Goal: Task Accomplishment & Management: Use online tool/utility

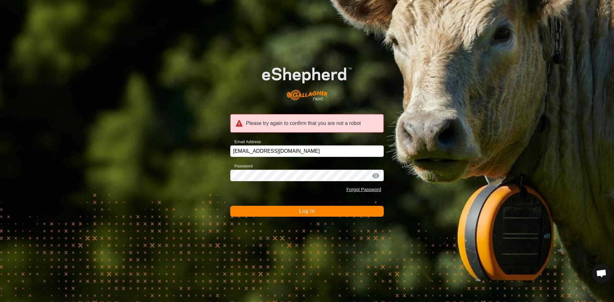
drag, startPoint x: 315, startPoint y: 212, endPoint x: 301, endPoint y: 184, distance: 31.6
click at [315, 212] on button "Log In" at bounding box center [306, 211] width 153 height 11
click at [377, 176] on div at bounding box center [376, 176] width 10 height 6
click at [320, 207] on button "Log In" at bounding box center [306, 211] width 153 height 11
click at [314, 150] on input "bowdrie@heglarcreek.com" at bounding box center [306, 151] width 153 height 12
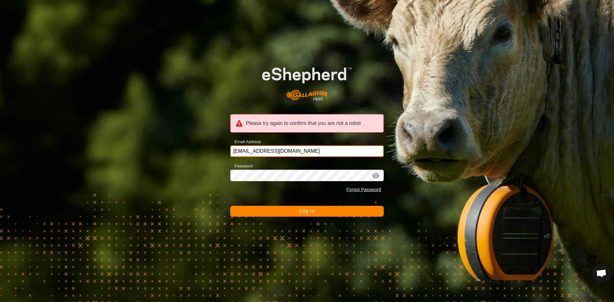
click at [314, 149] on input "bowdrie@heglarcreek.com" at bounding box center [306, 151] width 153 height 12
drag, startPoint x: 314, startPoint y: 149, endPoint x: 307, endPoint y: 150, distance: 6.7
click at [308, 150] on input "bowdrie@heglarcreek.com" at bounding box center [306, 151] width 153 height 12
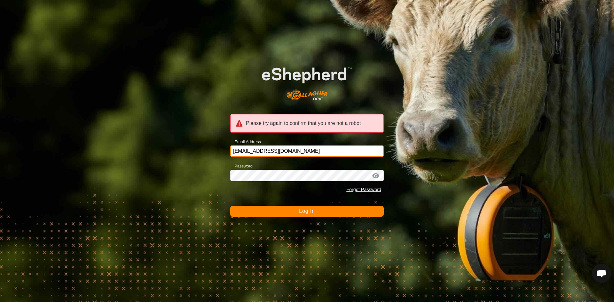
click at [285, 151] on input "bowdrie@heglarcreek.com" at bounding box center [306, 151] width 153 height 12
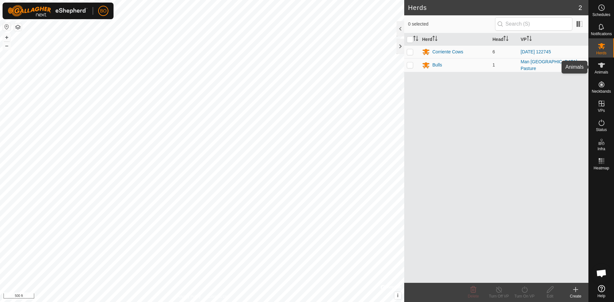
click at [601, 70] on span "Animals" at bounding box center [601, 72] width 14 height 4
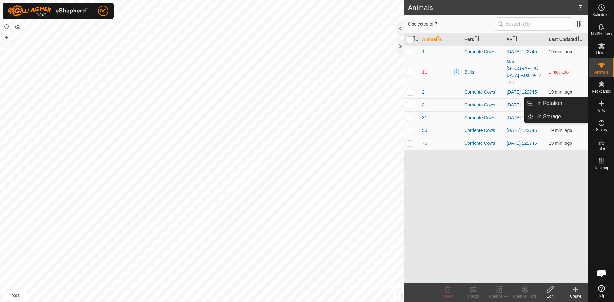
click at [602, 104] on icon at bounding box center [601, 104] width 8 height 8
click at [604, 106] on icon at bounding box center [601, 104] width 8 height 8
click at [555, 107] on link "In Rotation" at bounding box center [560, 103] width 55 height 13
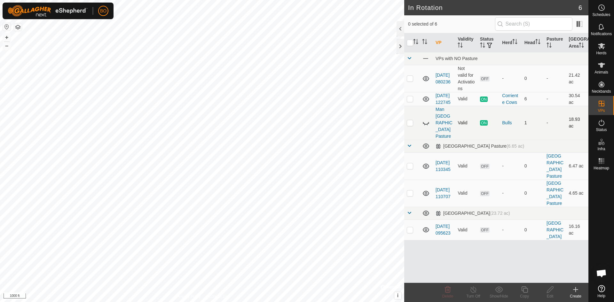
click at [413, 126] on td at bounding box center [411, 123] width 15 height 34
click at [411, 125] on p-checkbox at bounding box center [410, 122] width 6 height 5
checkbox input "false"
click at [409, 101] on p-checkbox at bounding box center [410, 98] width 6 height 5
checkbox input "true"
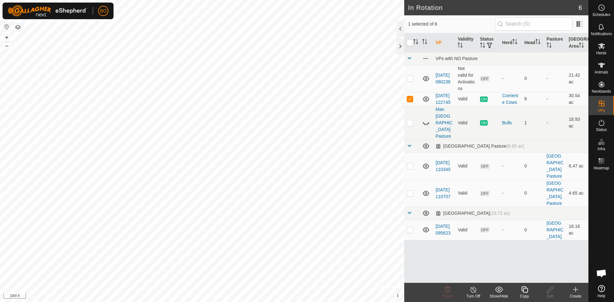
click at [472, 287] on icon at bounding box center [473, 290] width 8 height 8
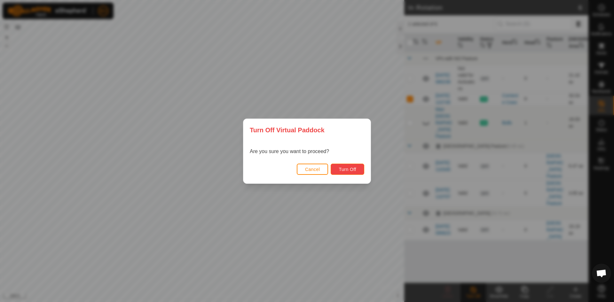
click at [339, 170] on span "Turn Off" at bounding box center [347, 169] width 18 height 5
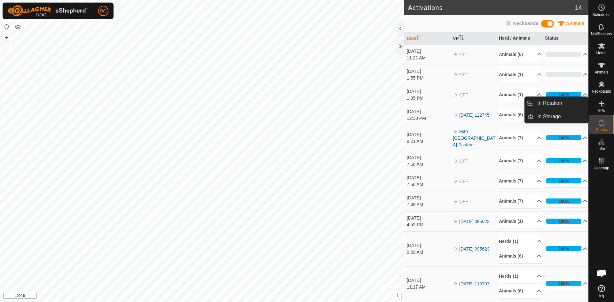
click at [601, 104] on icon at bounding box center [601, 104] width 8 height 8
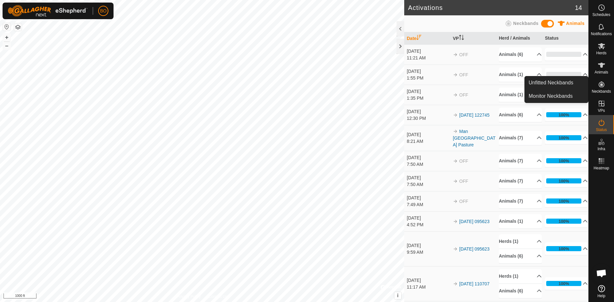
click at [602, 90] on span "Neckbands" at bounding box center [600, 91] width 19 height 4
click at [600, 14] on span "Schedules" at bounding box center [601, 15] width 18 height 4
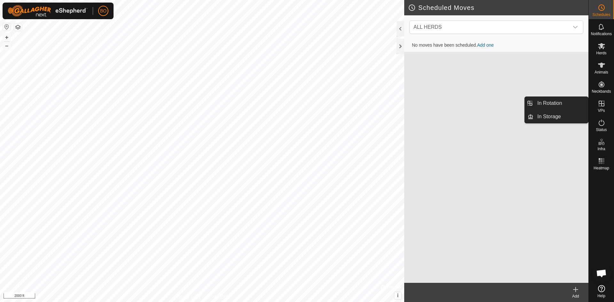
click at [598, 110] on span "VPs" at bounding box center [600, 111] width 7 height 4
click at [547, 105] on link "In Rotation" at bounding box center [560, 103] width 55 height 13
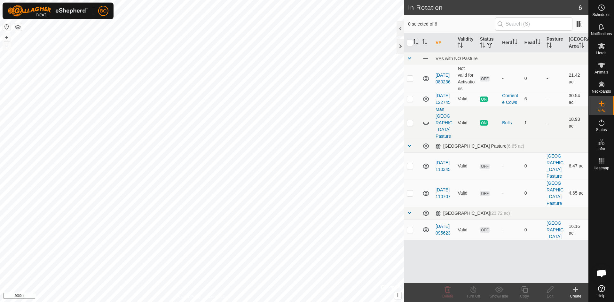
click at [413, 125] on p-checkbox at bounding box center [410, 122] width 6 height 5
checkbox input "true"
click at [412, 101] on p-checkbox at bounding box center [410, 98] width 6 height 5
checkbox input "true"
click at [470, 293] on icon at bounding box center [473, 290] width 8 height 8
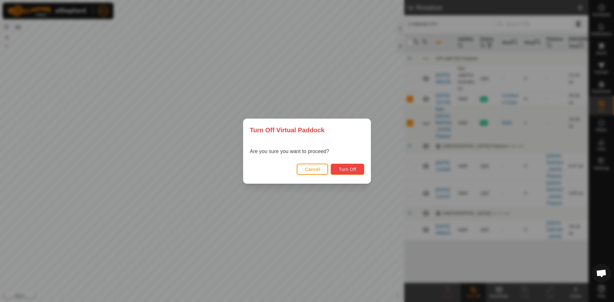
click at [352, 170] on span "Turn Off" at bounding box center [347, 169] width 18 height 5
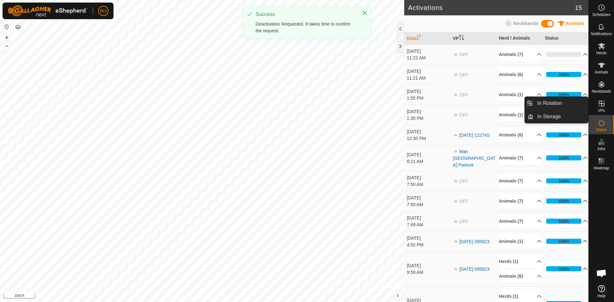
click at [602, 103] on icon at bounding box center [601, 104] width 6 height 6
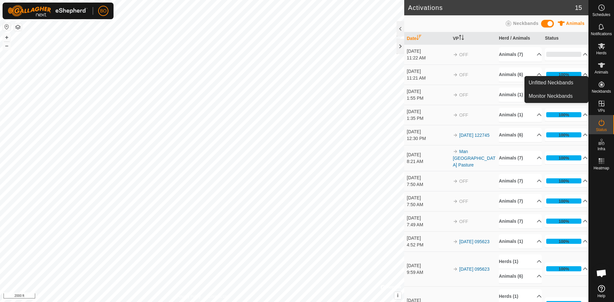
click at [597, 92] on span "Neckbands" at bounding box center [600, 91] width 19 height 4
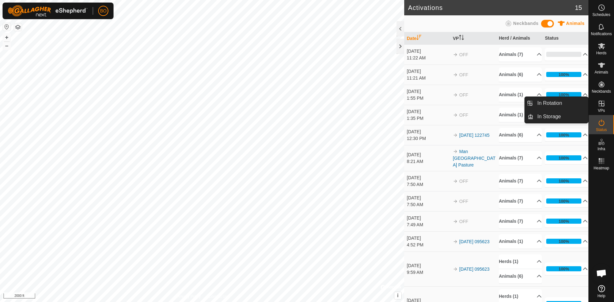
click at [605, 102] on icon at bounding box center [601, 104] width 8 height 8
click at [603, 106] on icon at bounding box center [601, 104] width 6 height 6
click at [560, 108] on link "In Rotation" at bounding box center [560, 103] width 55 height 13
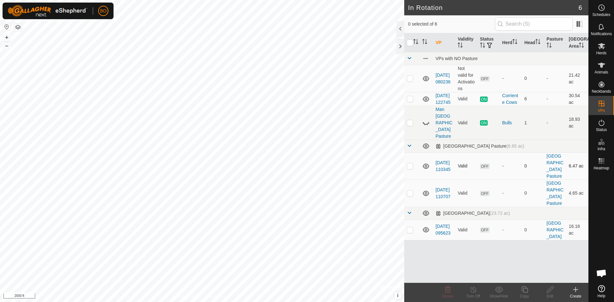
click at [465, 157] on td "Valid" at bounding box center [466, 165] width 22 height 27
click at [409, 125] on p-checkbox at bounding box center [410, 122] width 6 height 5
click at [411, 125] on p-checkbox at bounding box center [410, 122] width 6 height 5
checkbox input "false"
click at [411, 101] on p-checkbox at bounding box center [410, 98] width 6 height 5
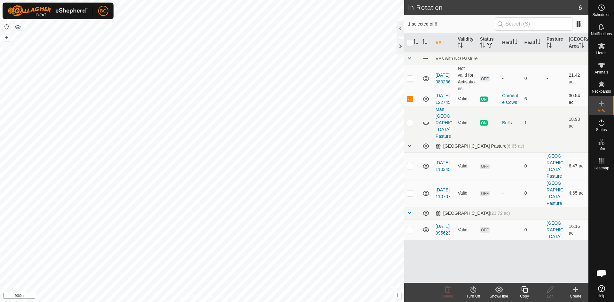
click at [411, 101] on p-checkbox at bounding box center [410, 98] width 6 height 5
checkbox input "false"
click at [412, 81] on p-tablecheckbox at bounding box center [410, 78] width 6 height 5
checkbox input "false"
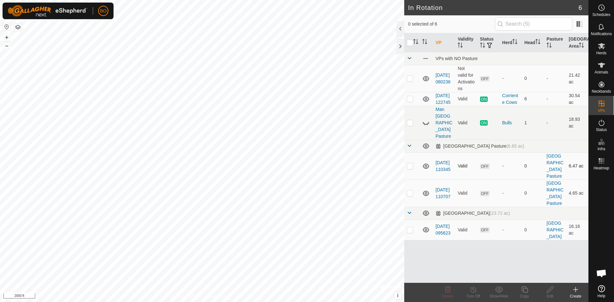
click at [413, 168] on p-checkbox at bounding box center [410, 165] width 6 height 5
checkbox input "false"
click at [409, 146] on span at bounding box center [409, 145] width 5 height 5
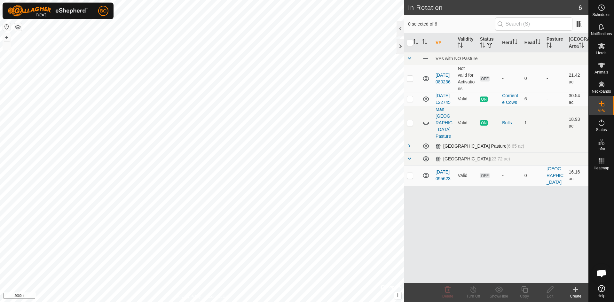
click at [409, 144] on span at bounding box center [409, 145] width 5 height 5
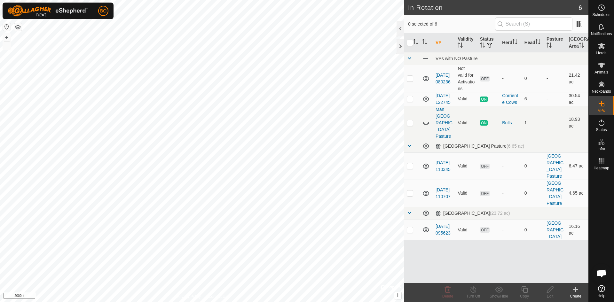
click at [578, 290] on icon at bounding box center [575, 290] width 8 height 8
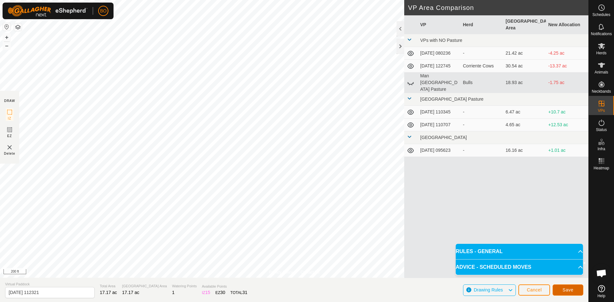
click at [567, 288] on span "Save" at bounding box center [567, 289] width 11 height 5
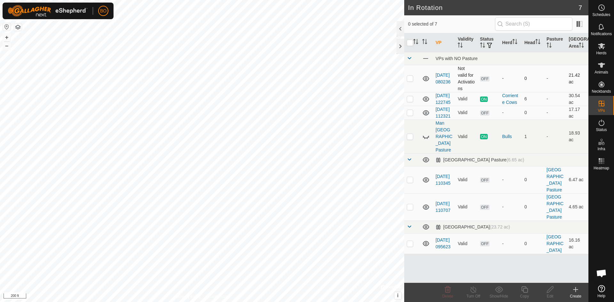
click at [409, 78] on p-checkbox at bounding box center [410, 78] width 6 height 5
click at [411, 79] on p-checkbox at bounding box center [410, 78] width 6 height 5
checkbox input "false"
click at [411, 115] on p-checkbox at bounding box center [410, 112] width 6 height 5
checkbox input "true"
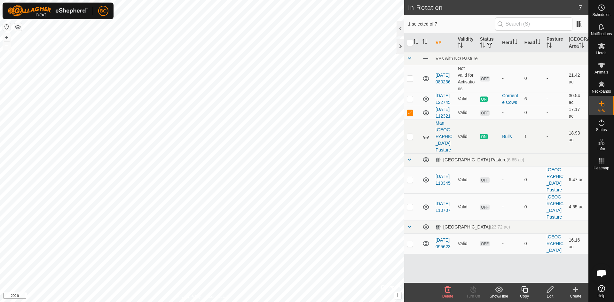
click at [549, 292] on icon at bounding box center [550, 290] width 8 height 8
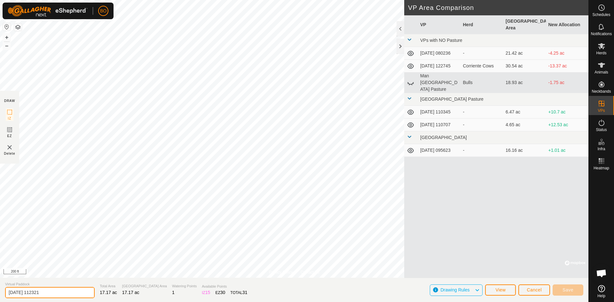
click at [62, 290] on input "2025-09-16 112321" at bounding box center [49, 292] width 89 height 11
type input "2"
type input "Man Camp"
click at [569, 292] on button "Save" at bounding box center [567, 289] width 31 height 11
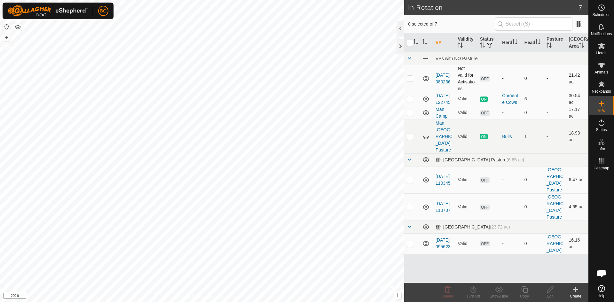
click at [409, 78] on p-checkbox at bounding box center [410, 78] width 6 height 5
click at [411, 80] on p-checkbox at bounding box center [410, 78] width 6 height 5
checkbox input "false"
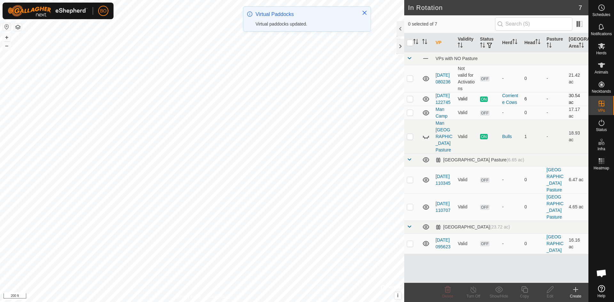
click at [409, 101] on p-checkbox at bounding box center [410, 98] width 6 height 5
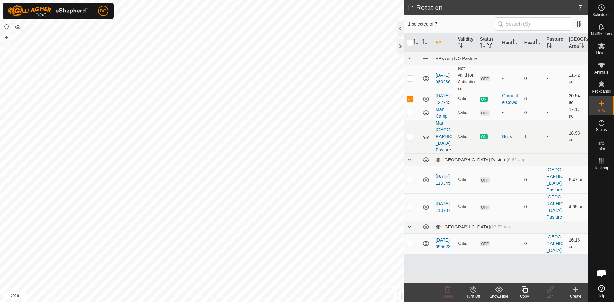
click at [408, 101] on p-checkbox at bounding box center [410, 98] width 6 height 5
checkbox input "false"
click at [407, 115] on p-checkbox at bounding box center [410, 112] width 6 height 5
checkbox input "true"
click at [439, 116] on link "Man Camp" at bounding box center [441, 113] width 12 height 12
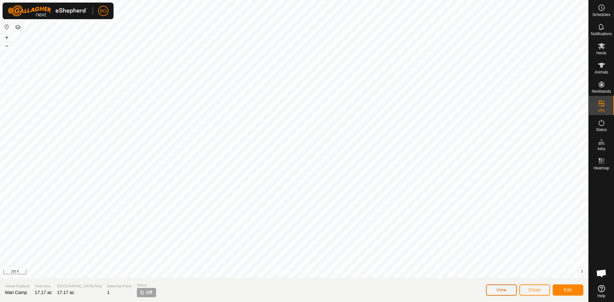
click at [512, 292] on button "View" at bounding box center [501, 289] width 31 height 11
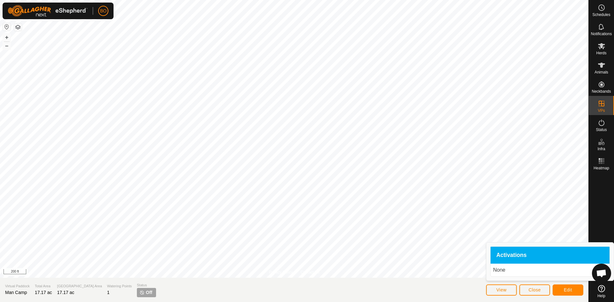
click at [525, 273] on p "None" at bounding box center [550, 270] width 114 height 8
click at [541, 289] on button "Close" at bounding box center [534, 289] width 31 height 11
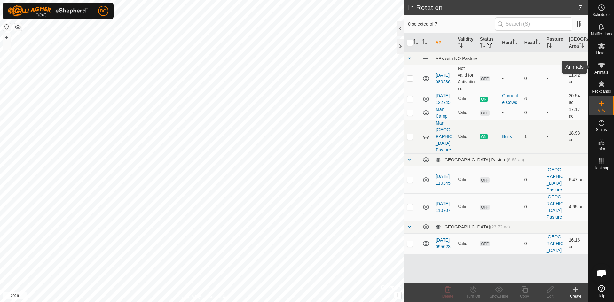
click at [605, 64] on es-animals-svg-icon at bounding box center [601, 65] width 12 height 10
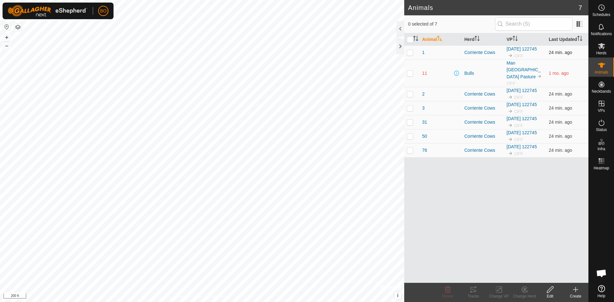
click at [411, 52] on p-checkbox at bounding box center [410, 52] width 6 height 5
checkbox input "true"
click at [407, 91] on p-checkbox at bounding box center [410, 93] width 6 height 5
checkbox input "true"
click at [410, 105] on p-checkbox at bounding box center [410, 107] width 6 height 5
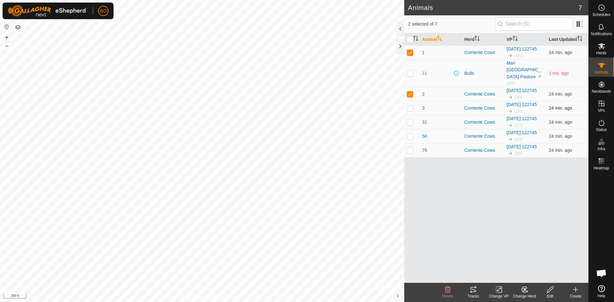
checkbox input "true"
click at [412, 120] on p-checkbox at bounding box center [410, 122] width 6 height 5
checkbox input "true"
drag, startPoint x: 410, startPoint y: 124, endPoint x: 410, endPoint y: 130, distance: 6.1
click at [410, 134] on p-checkbox at bounding box center [410, 136] width 6 height 5
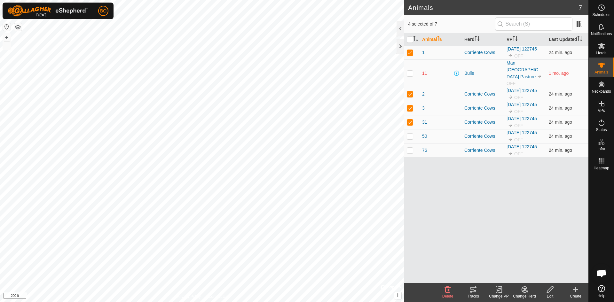
checkbox input "true"
click at [408, 148] on p-checkbox at bounding box center [410, 150] width 6 height 5
checkbox input "true"
click at [410, 52] on p-checkbox at bounding box center [410, 52] width 6 height 5
checkbox input "false"
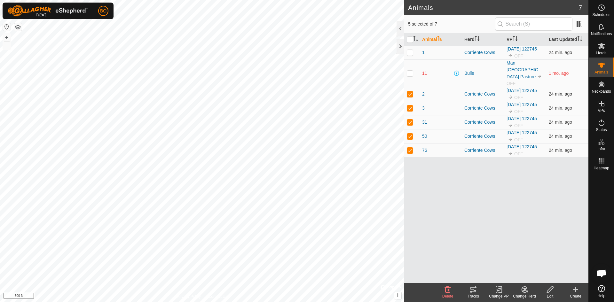
click at [410, 91] on p-checkbox at bounding box center [410, 93] width 6 height 5
checkbox input "false"
click at [410, 105] on p-checkbox at bounding box center [410, 107] width 6 height 5
checkbox input "false"
click at [410, 120] on p-checkbox at bounding box center [410, 122] width 6 height 5
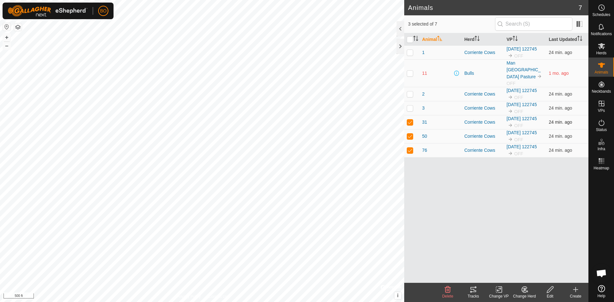
checkbox input "false"
click at [410, 134] on p-checkbox at bounding box center [410, 136] width 6 height 5
checkbox input "false"
click at [408, 148] on p-checkbox at bounding box center [410, 150] width 6 height 5
checkbox input "false"
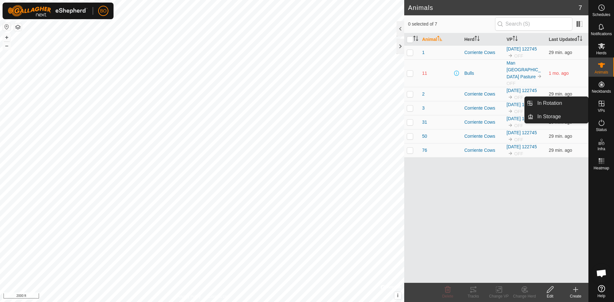
click at [603, 103] on icon at bounding box center [601, 104] width 8 height 8
click at [600, 109] on span "VPs" at bounding box center [600, 111] width 7 height 4
click at [600, 105] on icon at bounding box center [601, 104] width 8 height 8
click at [572, 105] on link "In Rotation" at bounding box center [560, 103] width 55 height 13
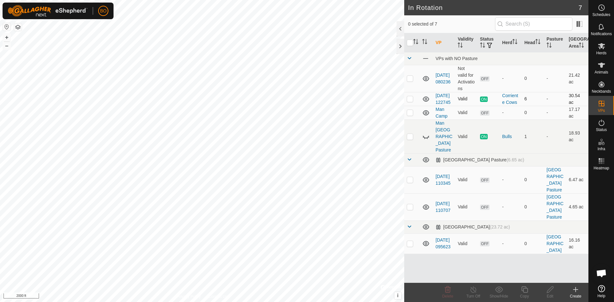
click at [410, 101] on p-checkbox at bounding box center [410, 98] width 6 height 5
checkbox input "true"
click at [411, 139] on p-checkbox at bounding box center [410, 136] width 6 height 5
checkbox input "true"
click at [409, 101] on p-checkbox at bounding box center [410, 98] width 6 height 5
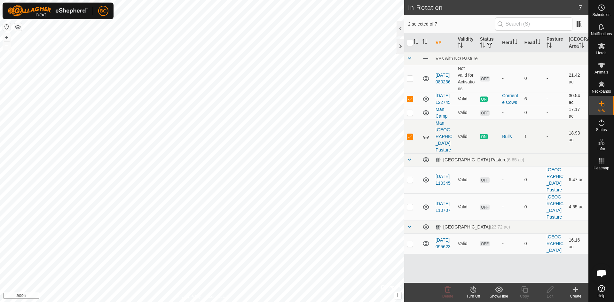
checkbox input "false"
click at [410, 138] on p-checkbox at bounding box center [410, 136] width 6 height 5
click at [411, 138] on p-checkbox at bounding box center [410, 136] width 6 height 5
checkbox input "true"
click at [475, 292] on line at bounding box center [472, 289] width 5 height 5
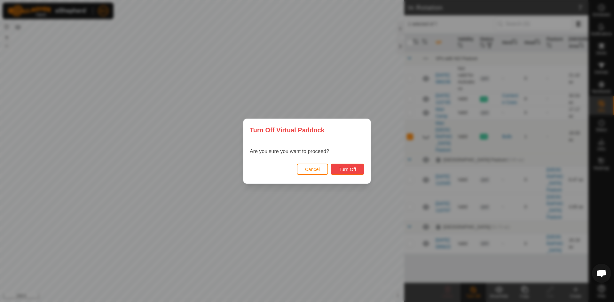
click at [354, 167] on span "Turn Off" at bounding box center [347, 169] width 18 height 5
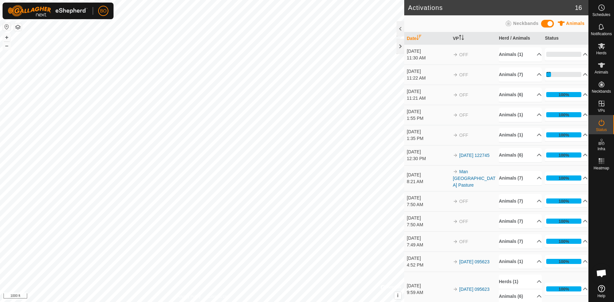
click at [414, 255] on div "Activations 16 Animals Neckbands Date VP Herd / Animals Status [DATE] 11:30 AM …" at bounding box center [294, 151] width 588 height 302
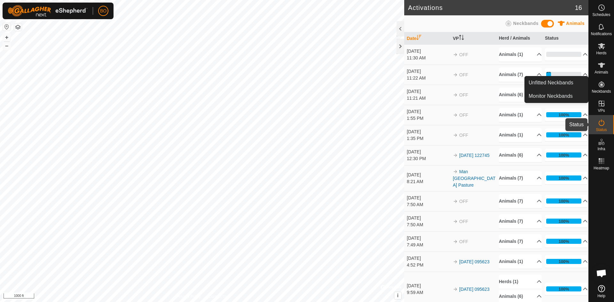
click at [600, 125] on icon at bounding box center [601, 123] width 6 height 6
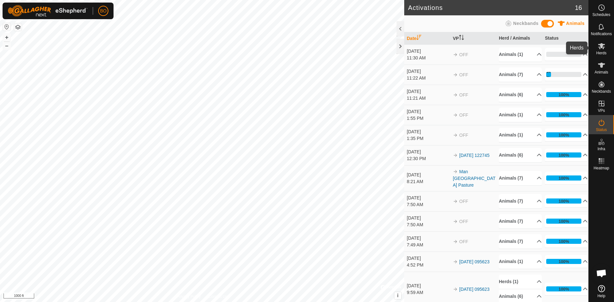
click at [604, 47] on icon at bounding box center [601, 46] width 7 height 6
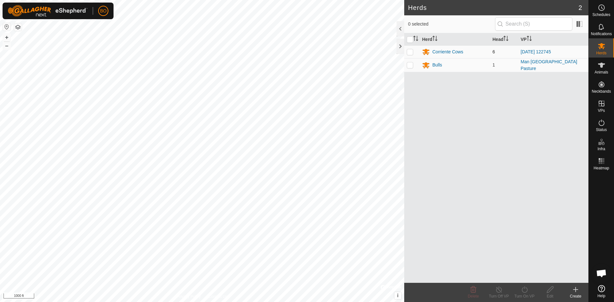
click at [411, 54] on p-checkbox at bounding box center [410, 51] width 6 height 5
checkbox input "true"
click at [525, 290] on icon at bounding box center [524, 290] width 8 height 8
click at [526, 273] on link "Now" at bounding box center [543, 275] width 63 height 13
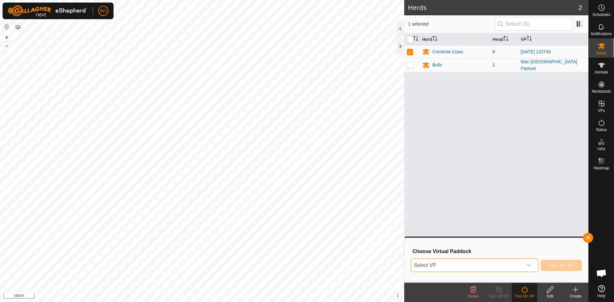
click at [521, 261] on span "Select VP" at bounding box center [466, 265] width 111 height 13
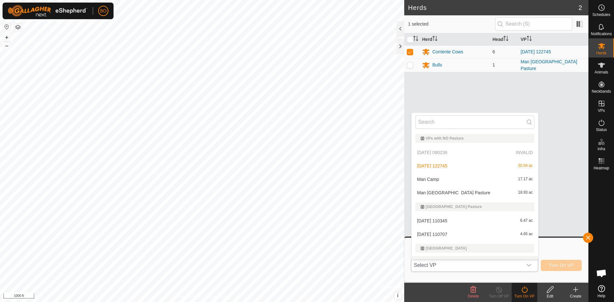
scroll to position [10, 0]
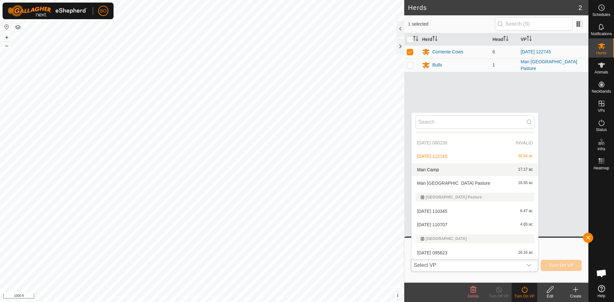
click at [445, 171] on li "Man Camp 17.17 ac" at bounding box center [474, 169] width 127 height 13
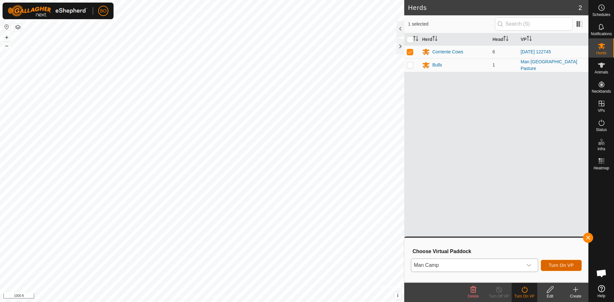
click at [555, 265] on span "Turn On VP" at bounding box center [560, 265] width 25 height 5
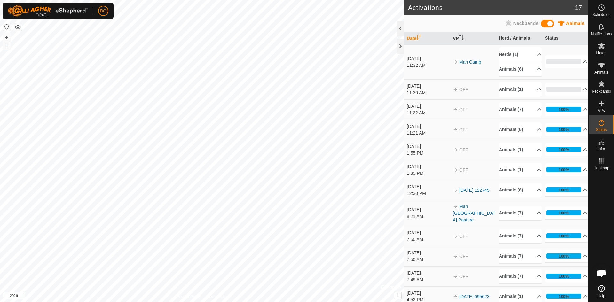
click at [451, 264] on div "Activations 17 Animals Neckbands Date VP Herd / Animals Status [DATE] 11:32 AM …" at bounding box center [294, 151] width 588 height 302
click at [601, 51] on span "Herds" at bounding box center [601, 53] width 10 height 4
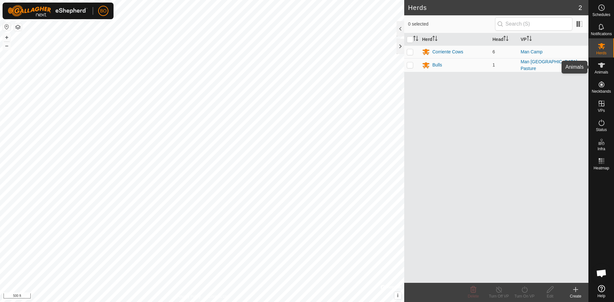
click at [602, 71] on span "Animals" at bounding box center [601, 72] width 14 height 4
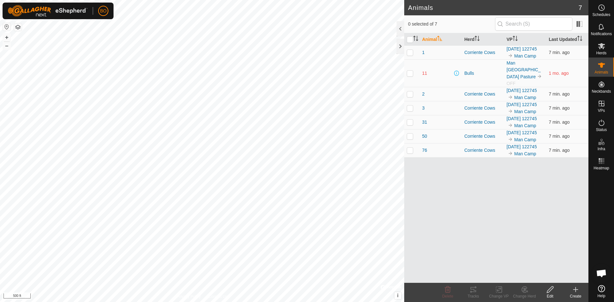
click at [409, 75] on p-checkbox at bounding box center [410, 73] width 6 height 5
click at [410, 71] on p-tablecheckbox at bounding box center [410, 73] width 6 height 5
checkbox input "false"
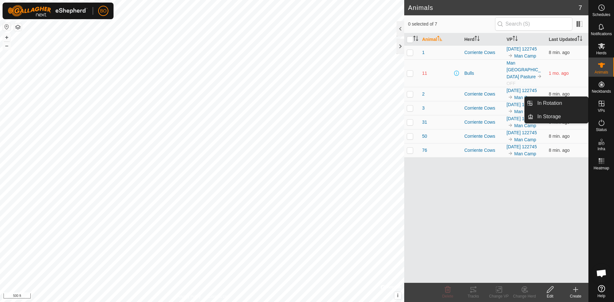
click at [601, 106] on icon at bounding box center [601, 104] width 6 height 6
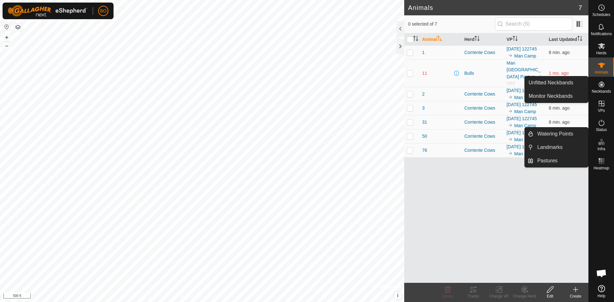
click at [599, 90] on span "Neckbands" at bounding box center [600, 91] width 19 height 4
